Goal: Transaction & Acquisition: Purchase product/service

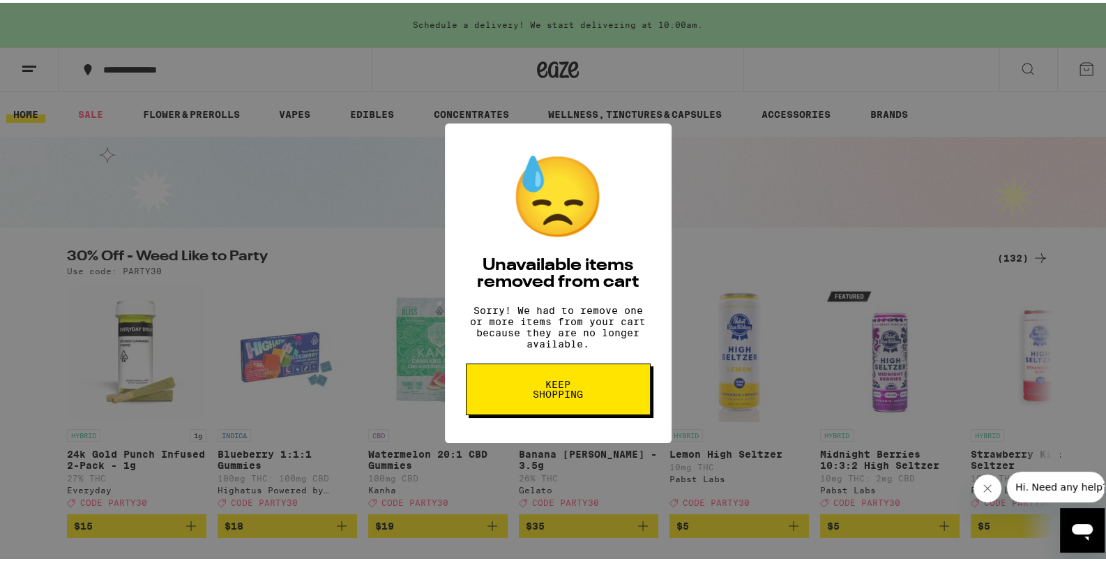
click at [566, 396] on span "Keep Shopping" at bounding box center [558, 387] width 72 height 20
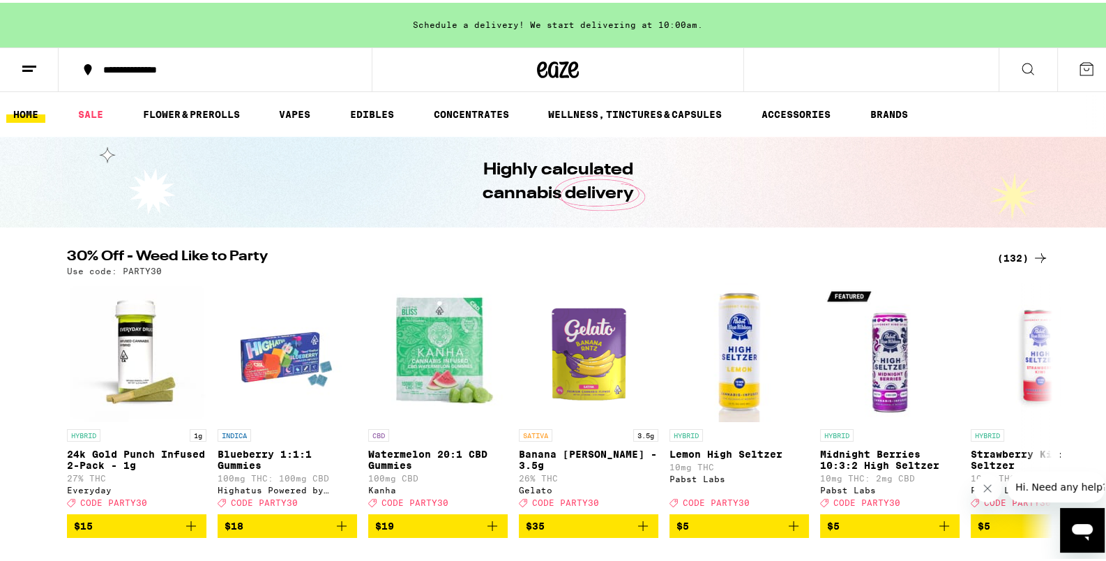
click at [1000, 254] on div "(132)" at bounding box center [1024, 255] width 52 height 17
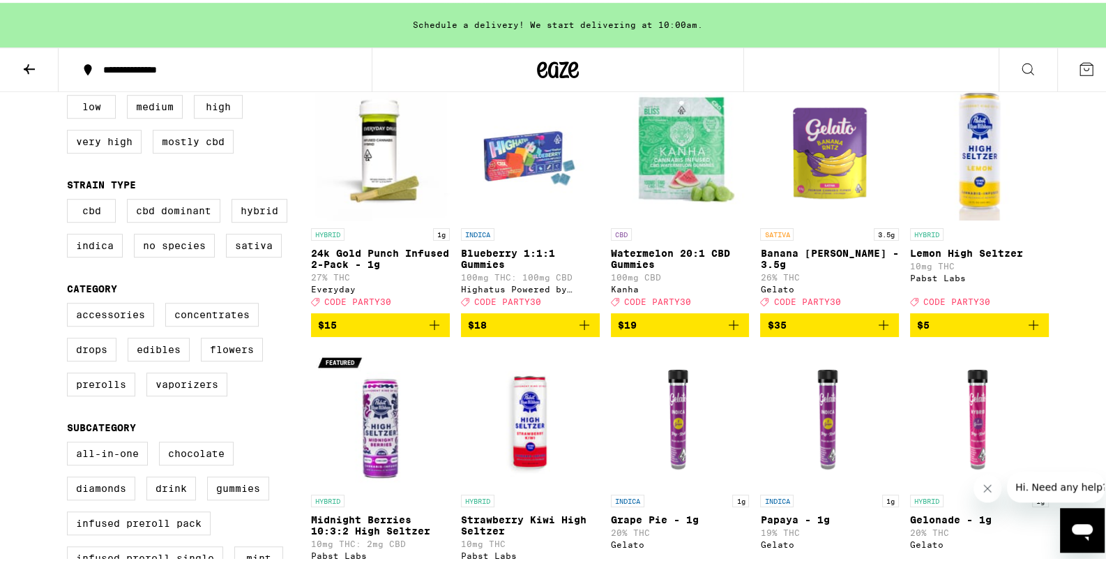
scroll to position [220, 0]
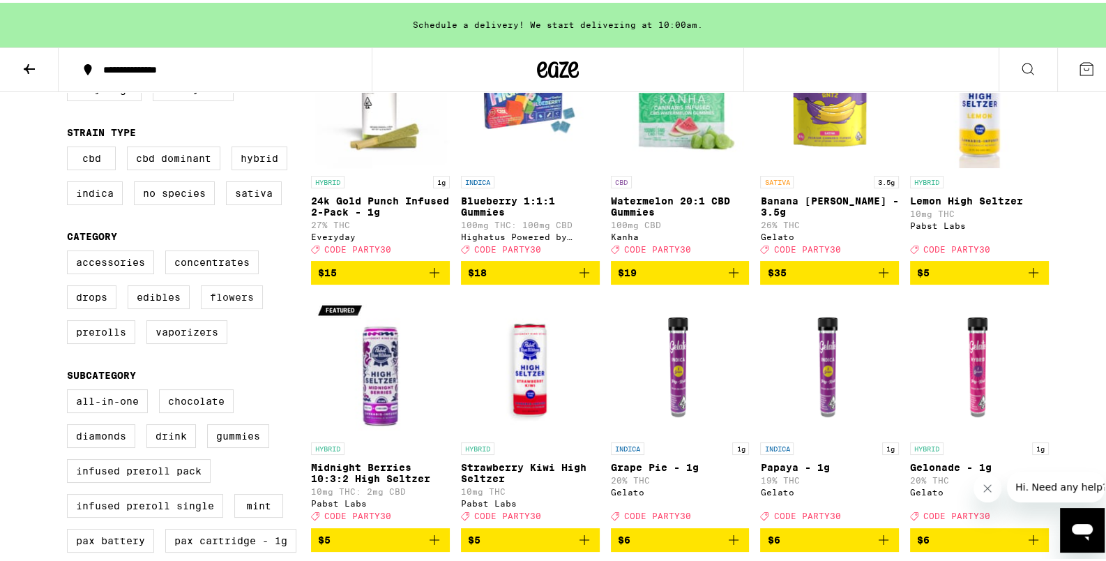
click at [211, 295] on label "Flowers" at bounding box center [232, 295] width 62 height 24
click at [70, 250] on input "Flowers" at bounding box center [70, 250] width 1 height 1
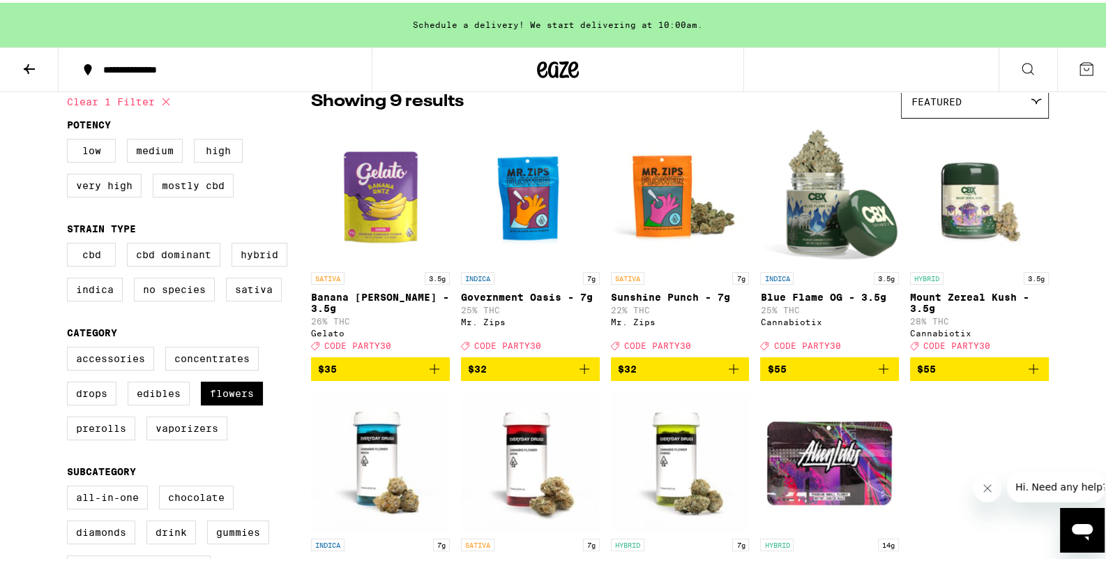
scroll to position [146, 0]
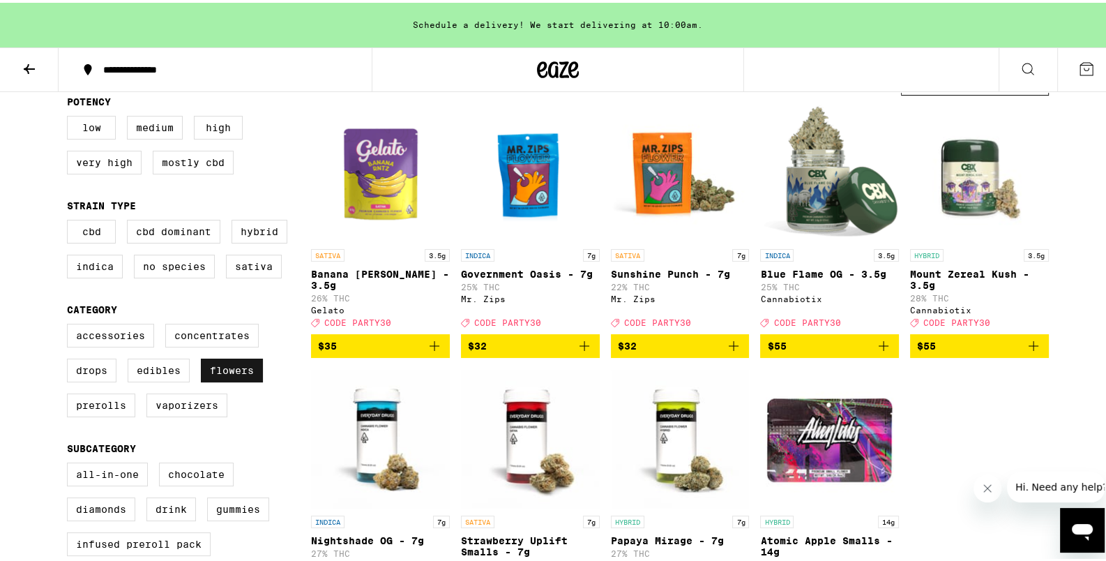
click at [242, 377] on label "Flowers" at bounding box center [232, 368] width 62 height 24
click at [70, 324] on input "Flowers" at bounding box center [70, 323] width 1 height 1
checkbox input "false"
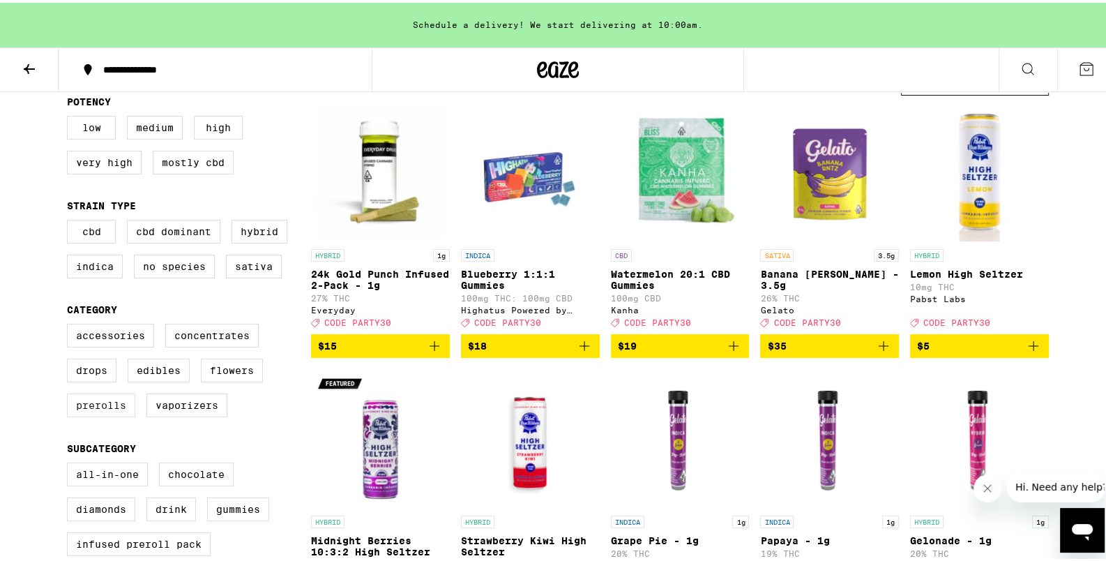
click at [76, 414] on label "Prerolls" at bounding box center [101, 403] width 68 height 24
click at [70, 324] on input "Prerolls" at bounding box center [70, 323] width 1 height 1
checkbox input "true"
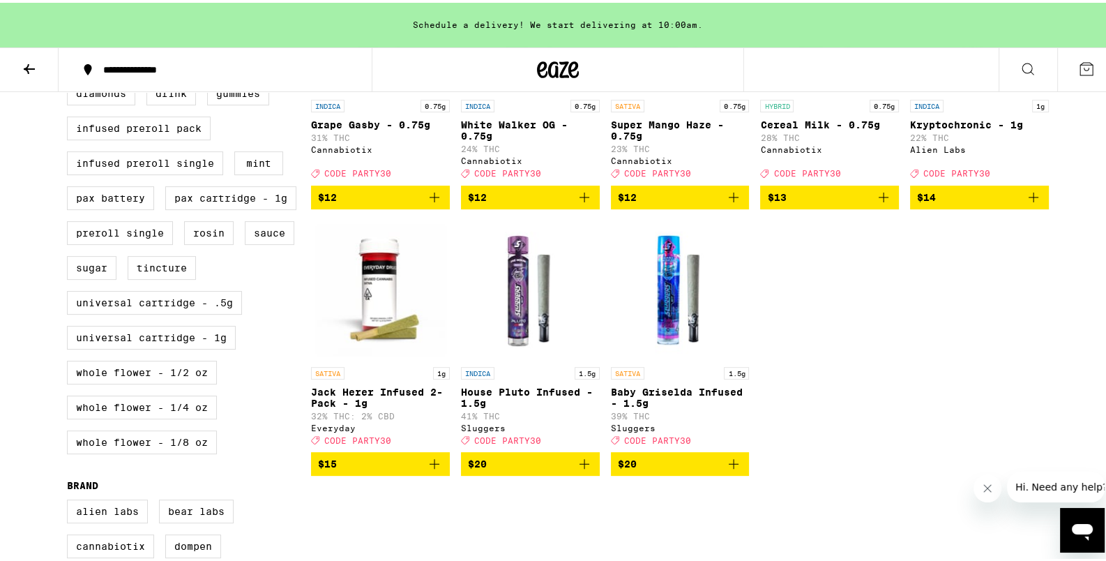
scroll to position [586, 0]
